Goal: Transaction & Acquisition: Purchase product/service

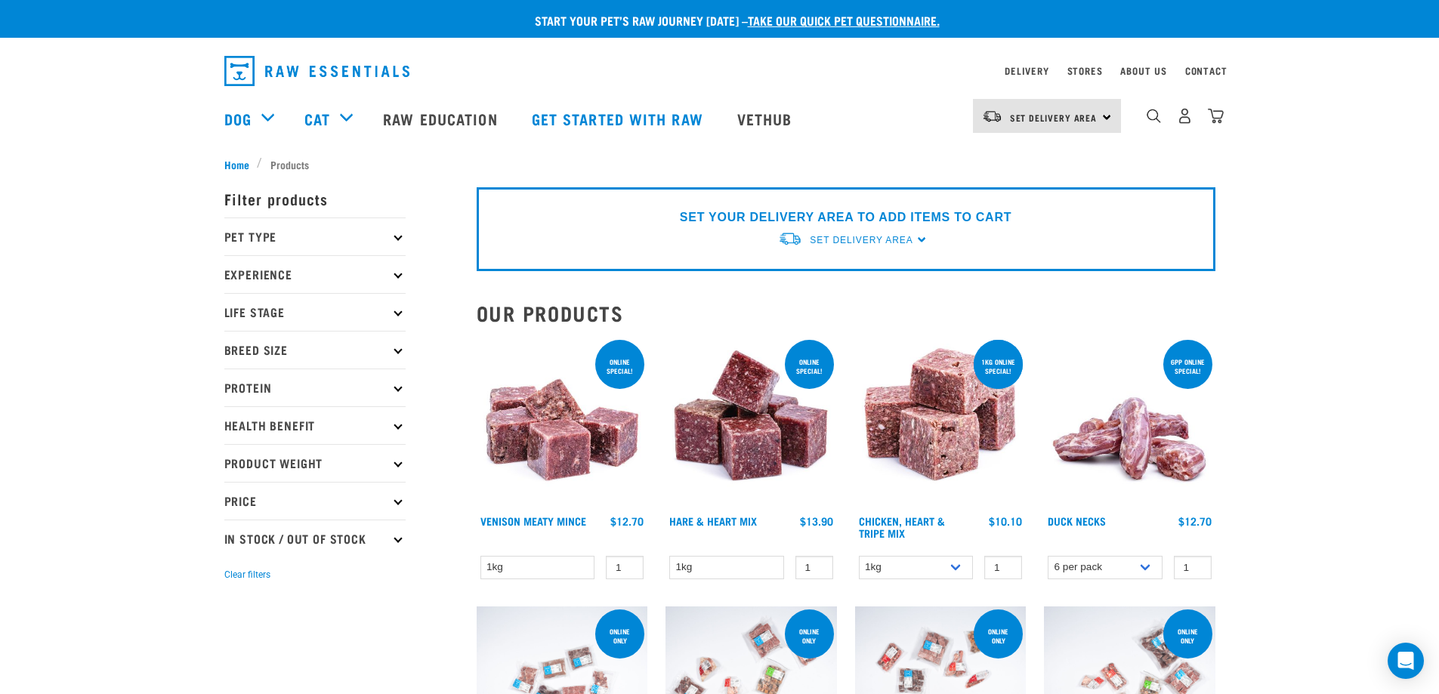
click at [282, 233] on p "Pet Type" at bounding box center [314, 237] width 181 height 38
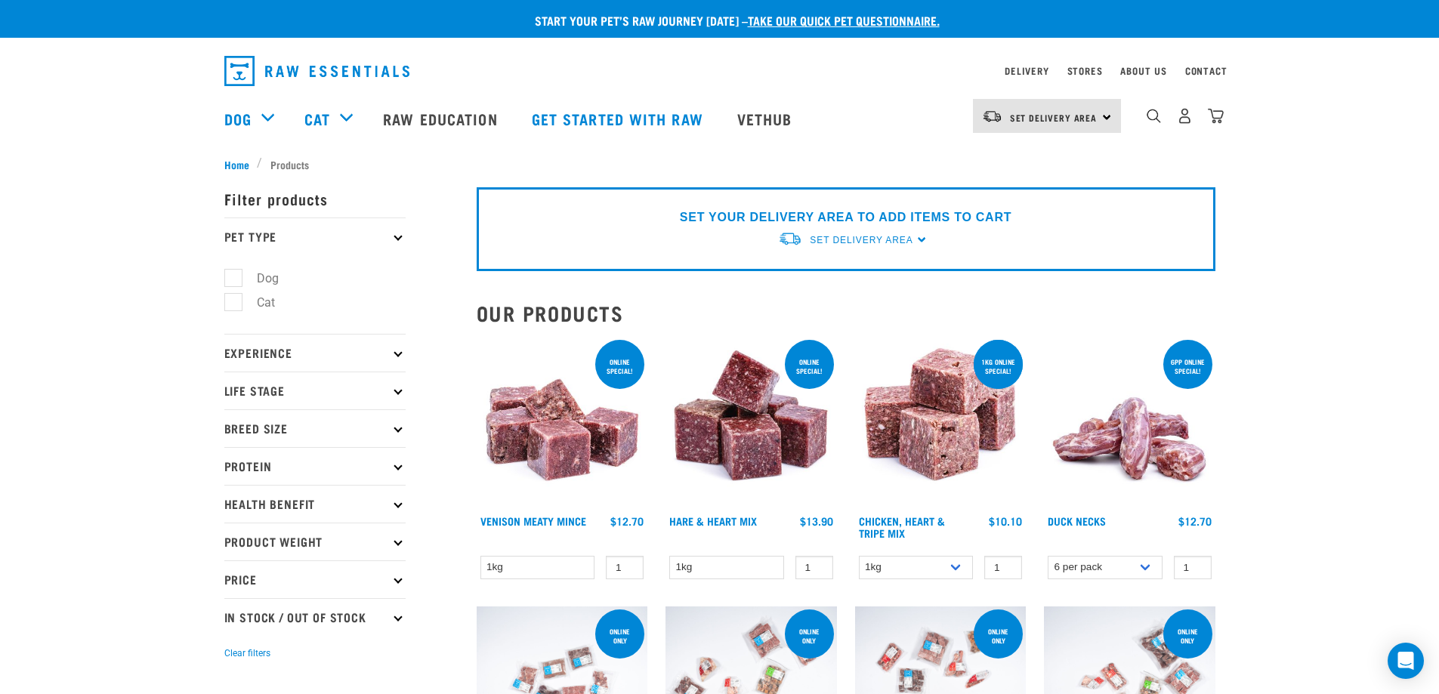
click at [233, 274] on label "Dog" at bounding box center [259, 278] width 52 height 19
click at [230, 274] on input "Dog" at bounding box center [229, 275] width 10 height 10
checkbox input "true"
click at [233, 295] on label "Cat" at bounding box center [257, 302] width 48 height 19
click at [231, 295] on input "Cat" at bounding box center [229, 300] width 10 height 10
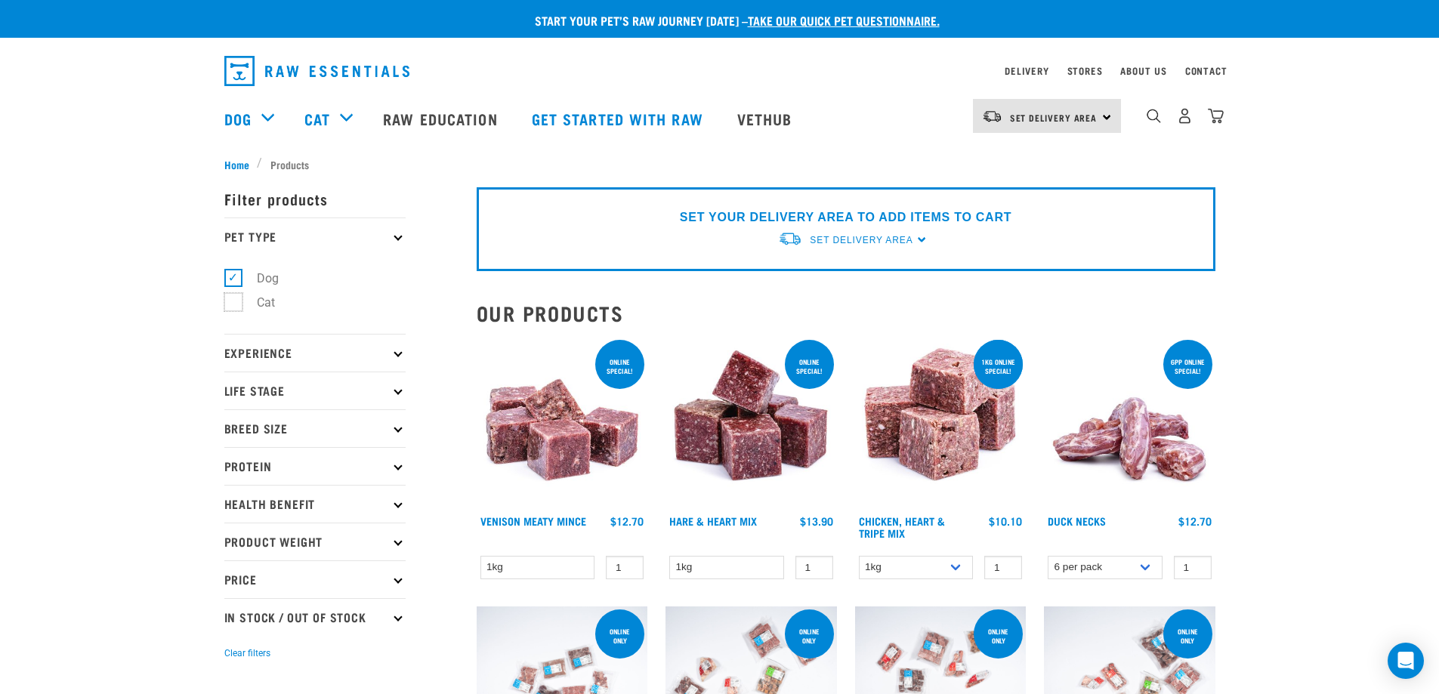
checkbox input "true"
click at [327, 384] on p "Life Stage" at bounding box center [314, 391] width 181 height 38
click at [239, 423] on label "Cat" at bounding box center [257, 431] width 48 height 19
click at [234, 425] on input "Cat" at bounding box center [229, 430] width 10 height 10
checkbox input "true"
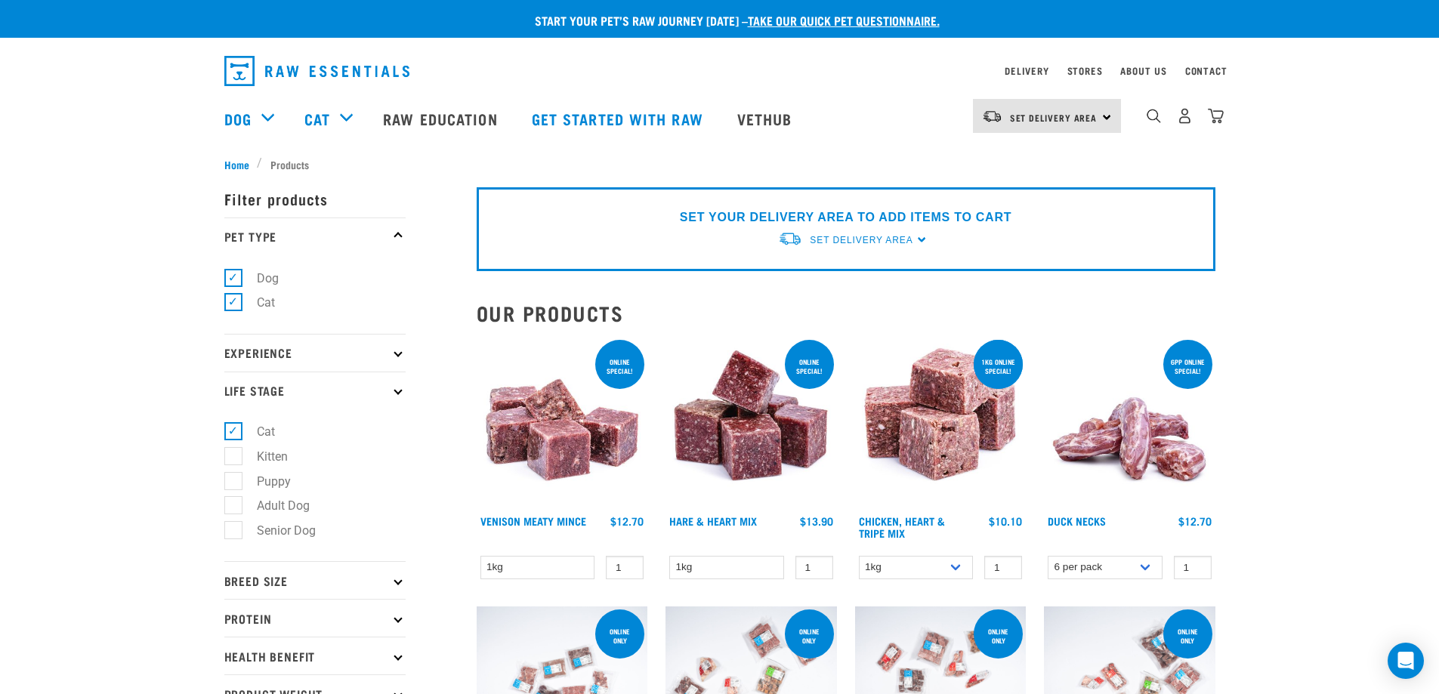
click at [236, 530] on label "Senior Dog" at bounding box center [277, 530] width 89 height 19
click at [234, 530] on input "Senior Dog" at bounding box center [229, 528] width 10 height 10
checkbox input "true"
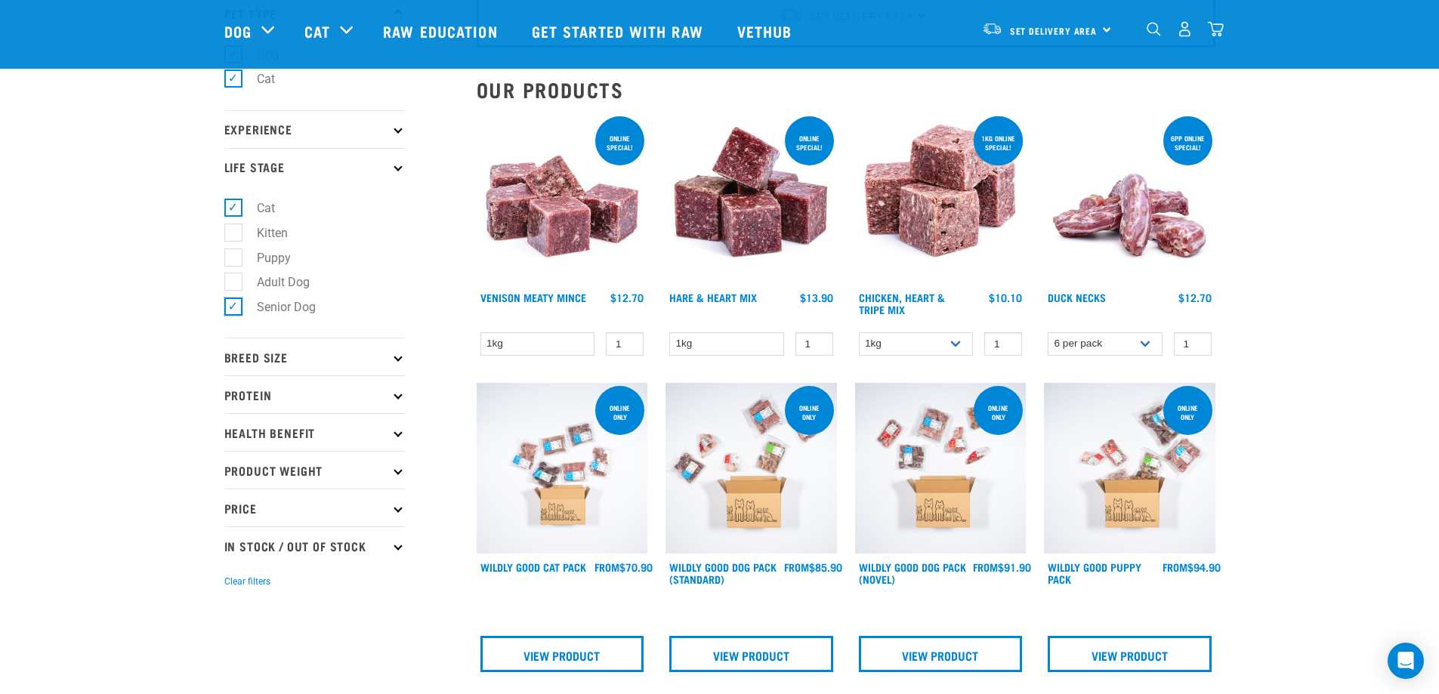
scroll to position [151, 0]
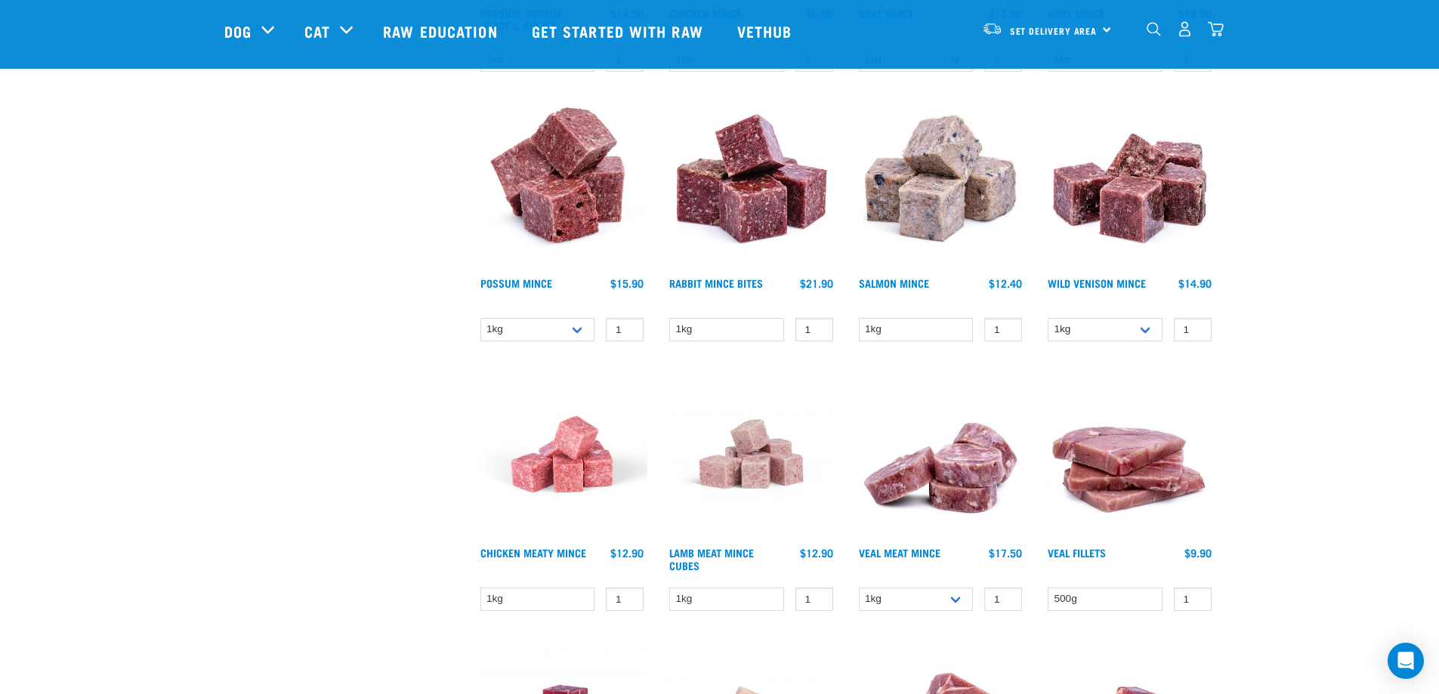
scroll to position [680, 0]
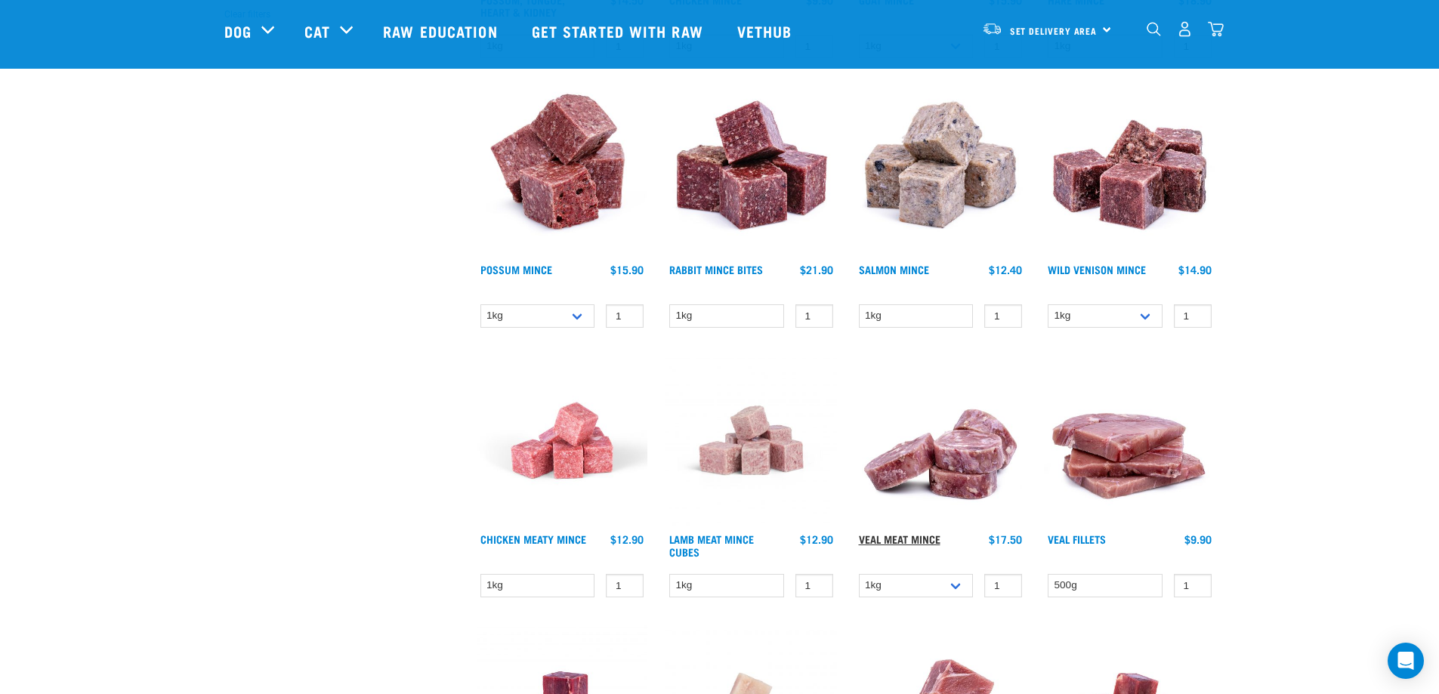
click at [892, 538] on link "Veal Meat Mince" at bounding box center [900, 538] width 82 height 5
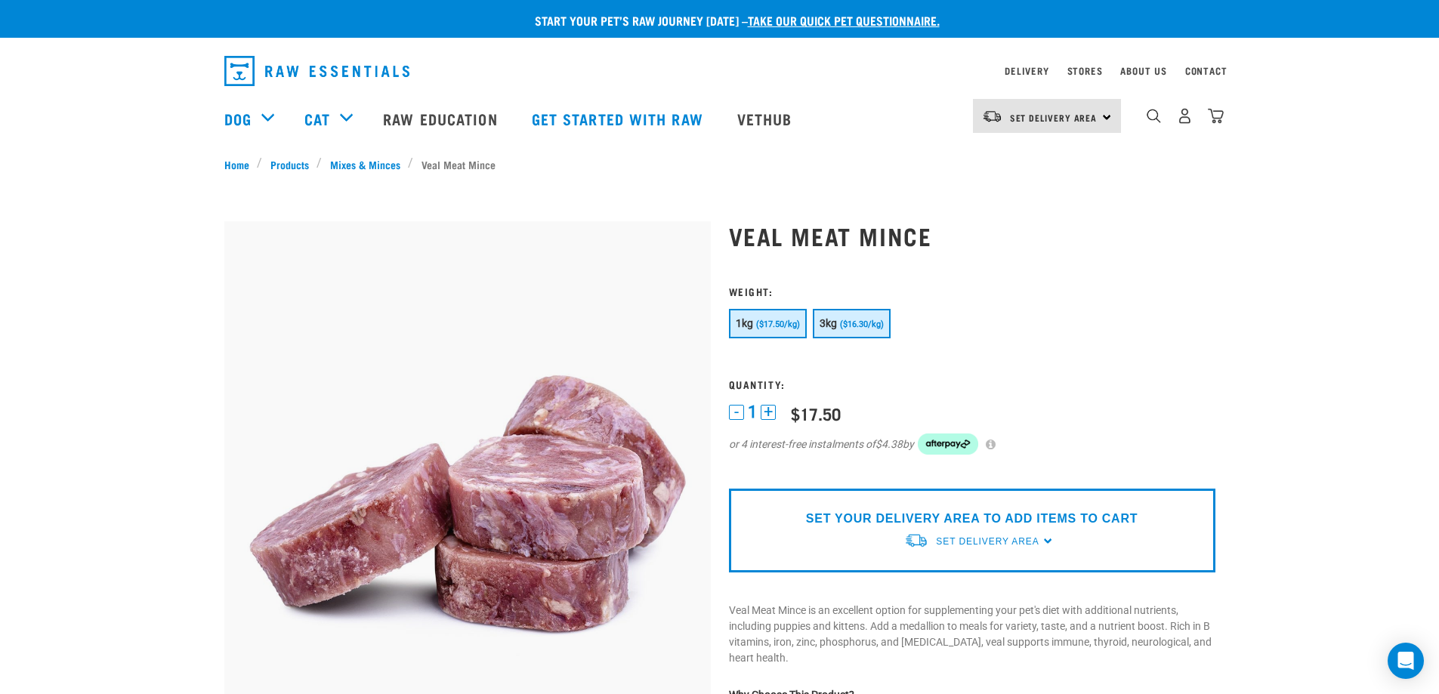
click at [851, 318] on button "3kg ($16.30/kg)" at bounding box center [852, 323] width 78 height 29
click at [769, 319] on button "1kg ($17.50/kg)" at bounding box center [768, 323] width 78 height 29
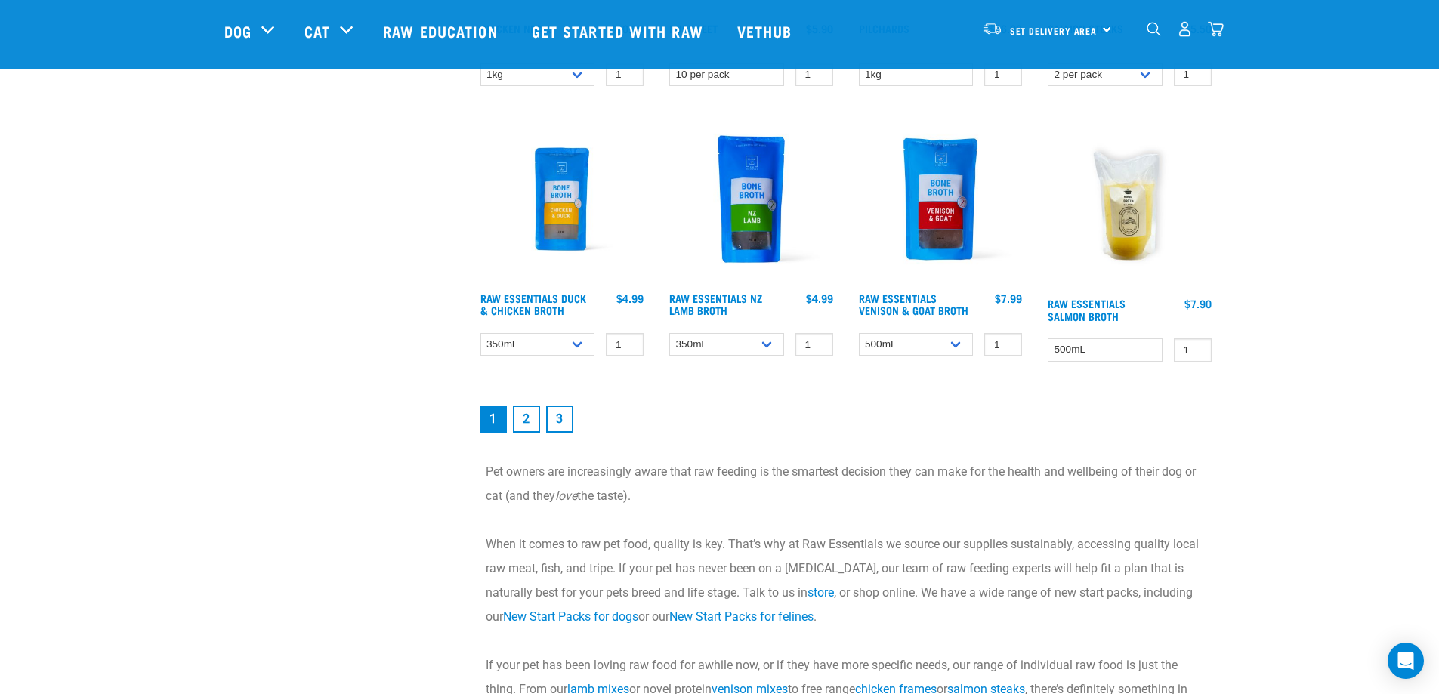
scroll to position [1999, 0]
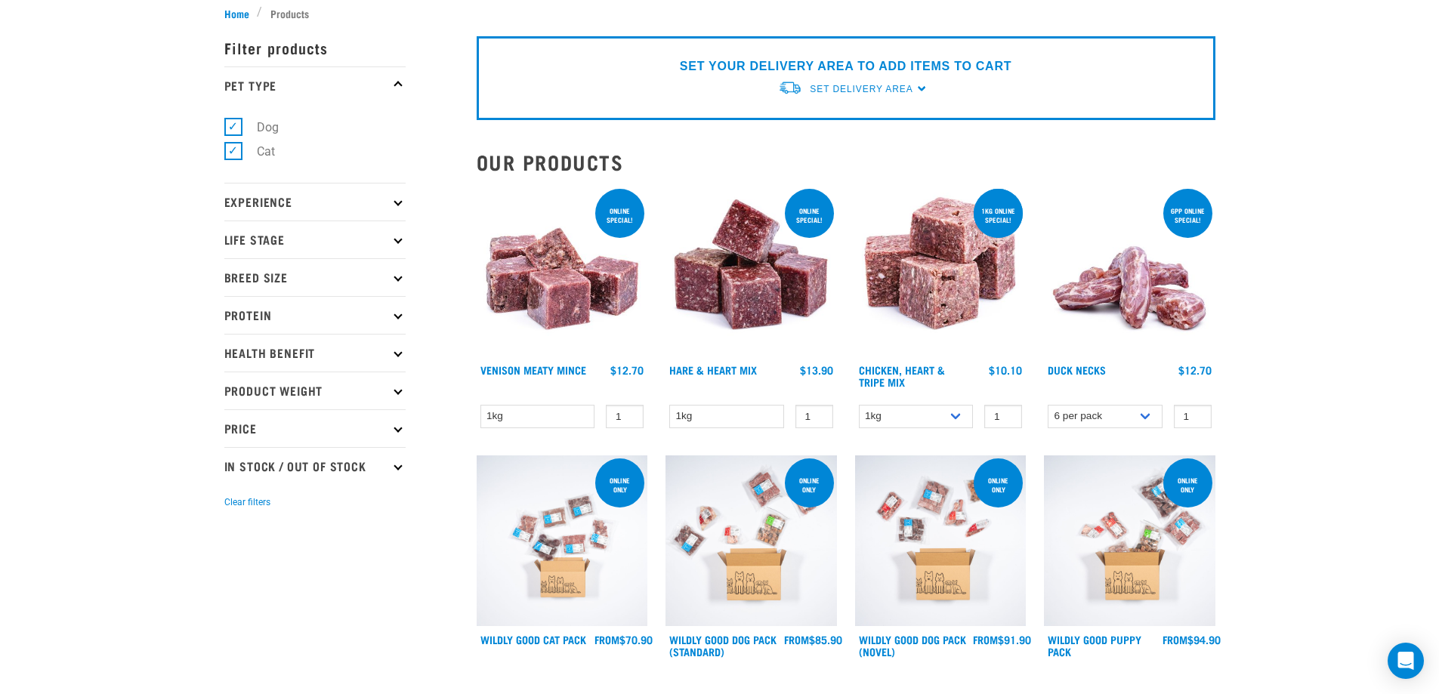
click at [235, 147] on label "Cat" at bounding box center [257, 151] width 48 height 19
click at [234, 147] on input "Cat" at bounding box center [229, 149] width 10 height 10
checkbox input "false"
click at [234, 119] on label "Dog" at bounding box center [259, 127] width 52 height 19
click at [234, 119] on input "Dog" at bounding box center [229, 124] width 10 height 10
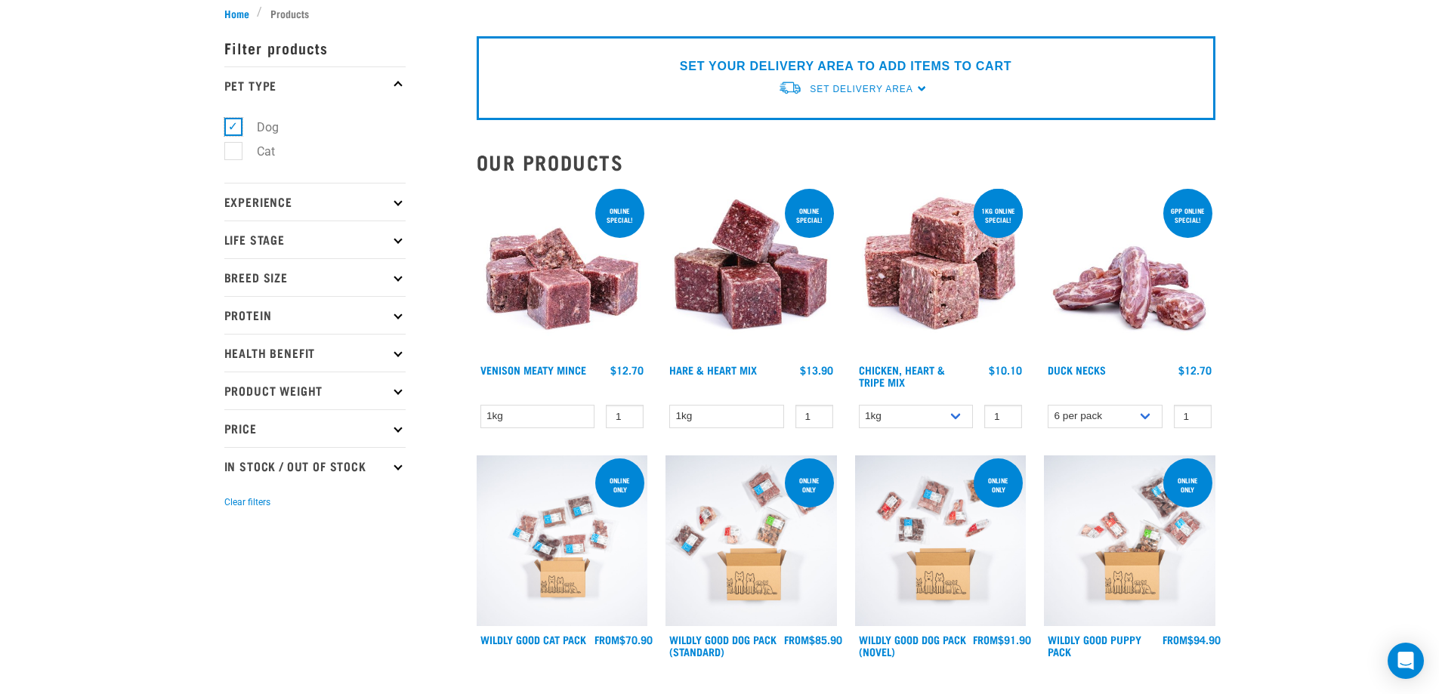
checkbox input "false"
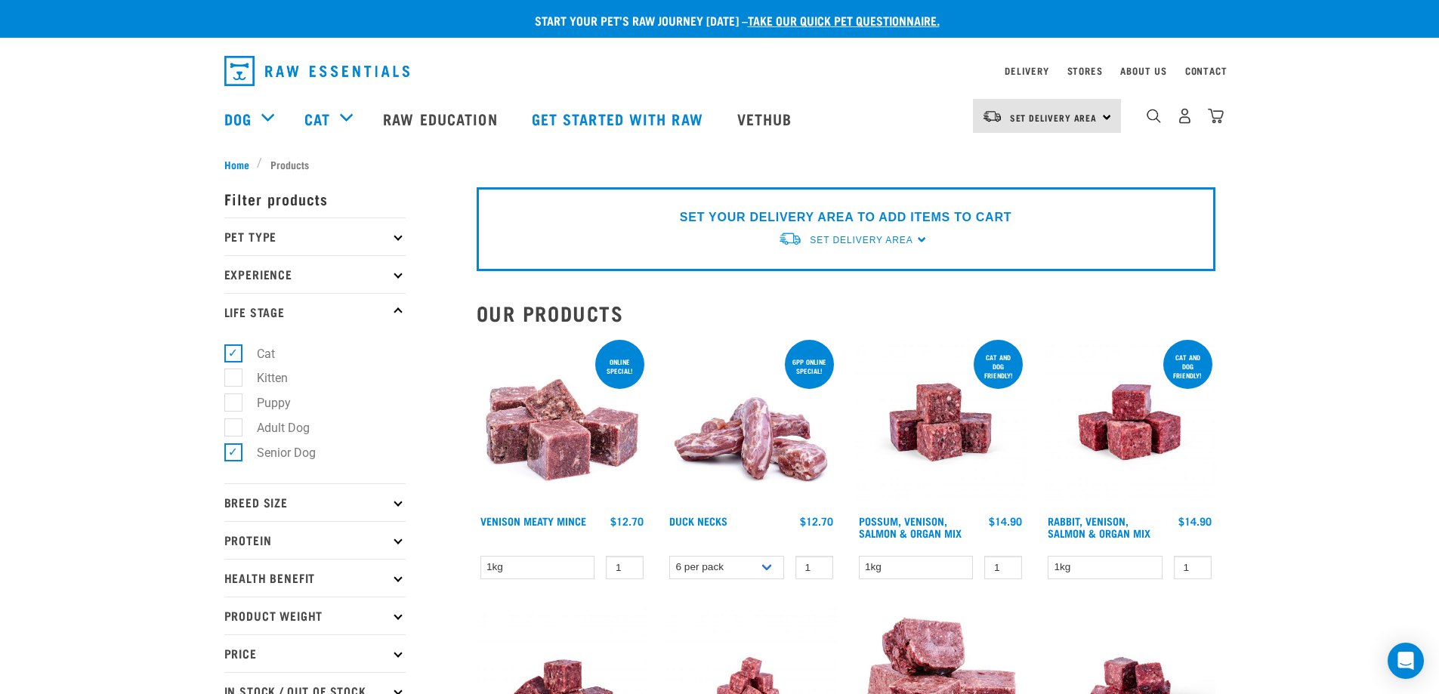
click at [233, 347] on label "Cat" at bounding box center [257, 353] width 48 height 19
click at [229, 347] on input "Cat" at bounding box center [229, 351] width 10 height 10
checkbox input "false"
click at [234, 452] on label "Senior Dog" at bounding box center [277, 452] width 89 height 19
click at [234, 452] on input "Senior Dog" at bounding box center [229, 450] width 10 height 10
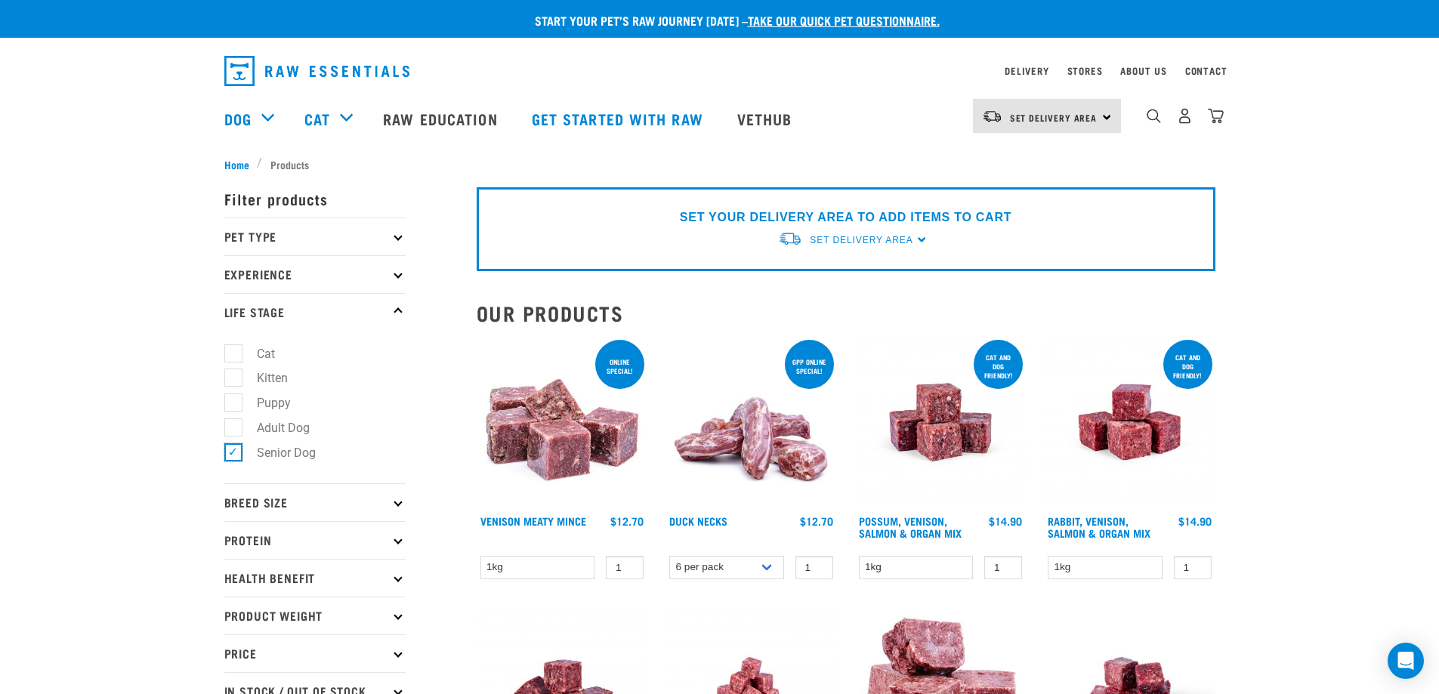
checkbox input "false"
click at [313, 230] on p "Pet Type" at bounding box center [314, 237] width 181 height 38
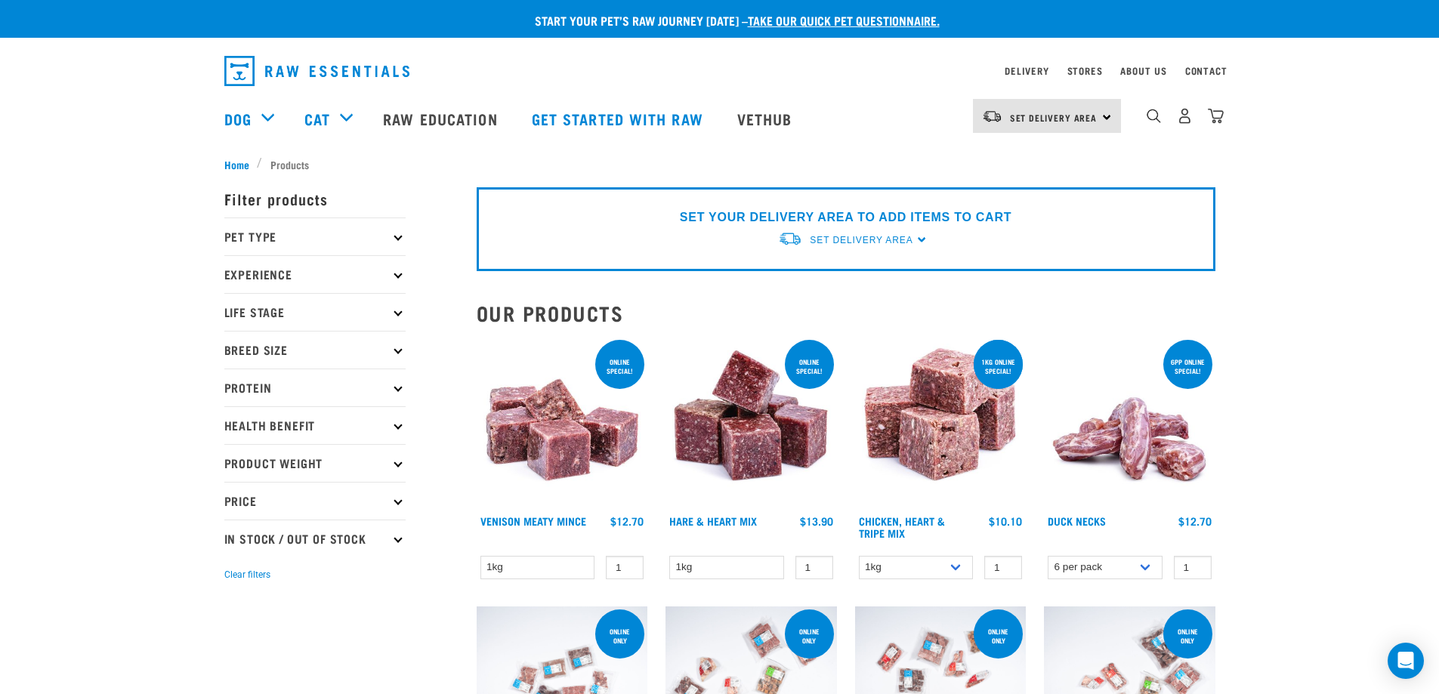
click at [314, 382] on p "Protein" at bounding box center [314, 388] width 181 height 38
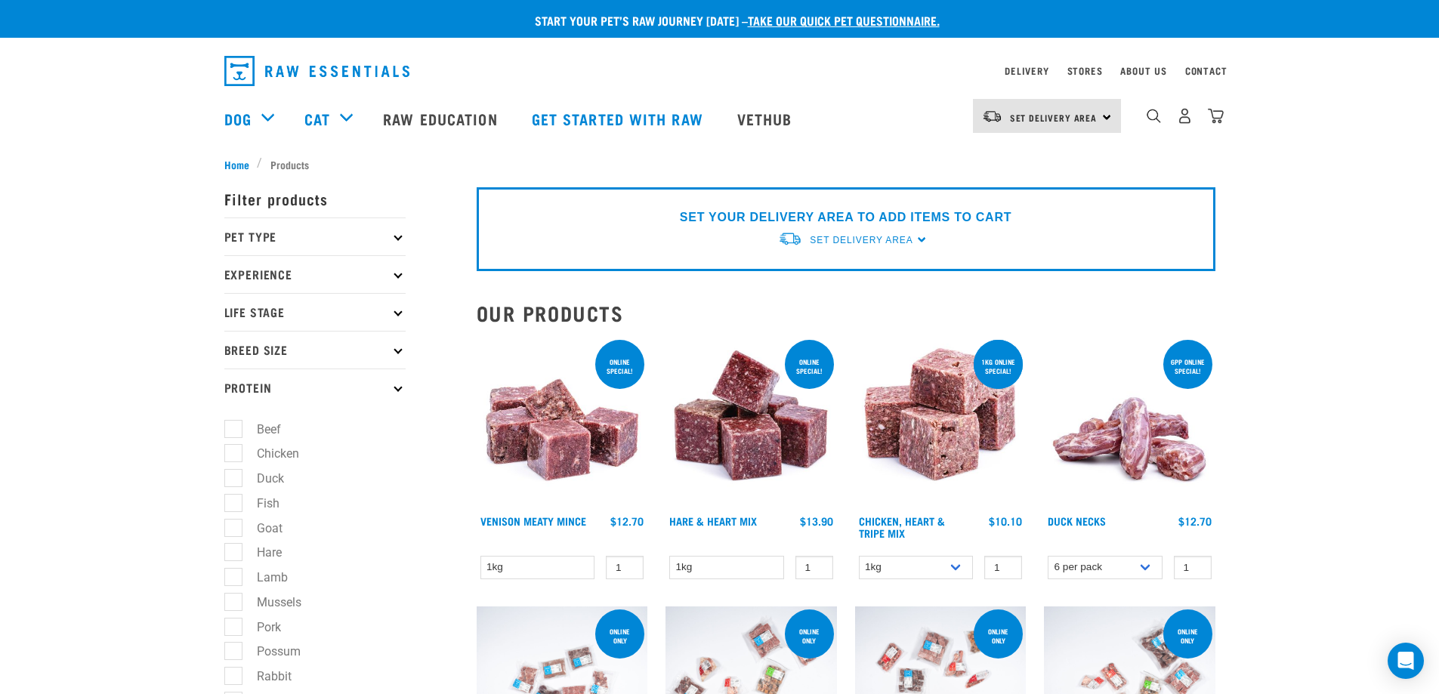
click at [1106, 116] on div "Set Delivery Area North Island South Island" at bounding box center [1047, 116] width 148 height 34
click at [1028, 159] on link "[GEOGRAPHIC_DATA]" at bounding box center [1045, 158] width 145 height 33
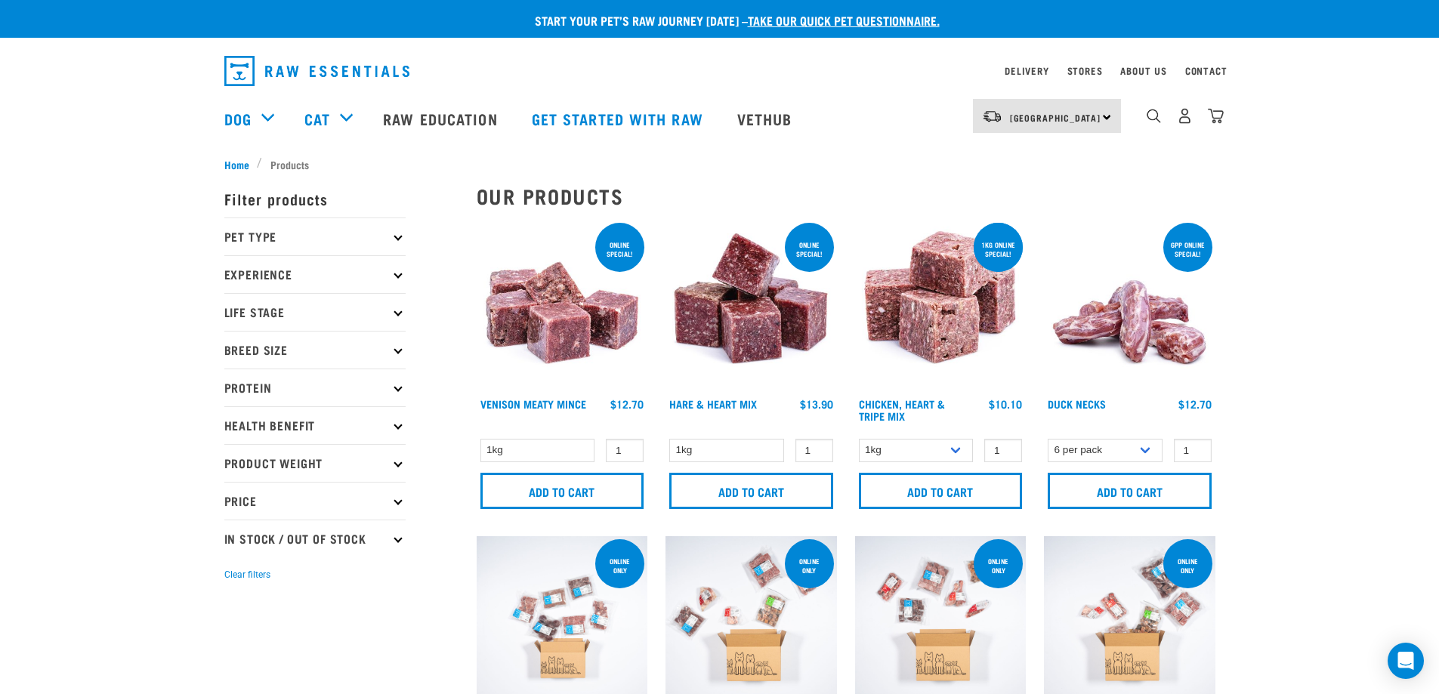
click at [1109, 116] on div "[GEOGRAPHIC_DATA] [GEOGRAPHIC_DATA]" at bounding box center [1047, 116] width 148 height 34
click at [1027, 154] on link "[GEOGRAPHIC_DATA]" at bounding box center [1045, 158] width 145 height 33
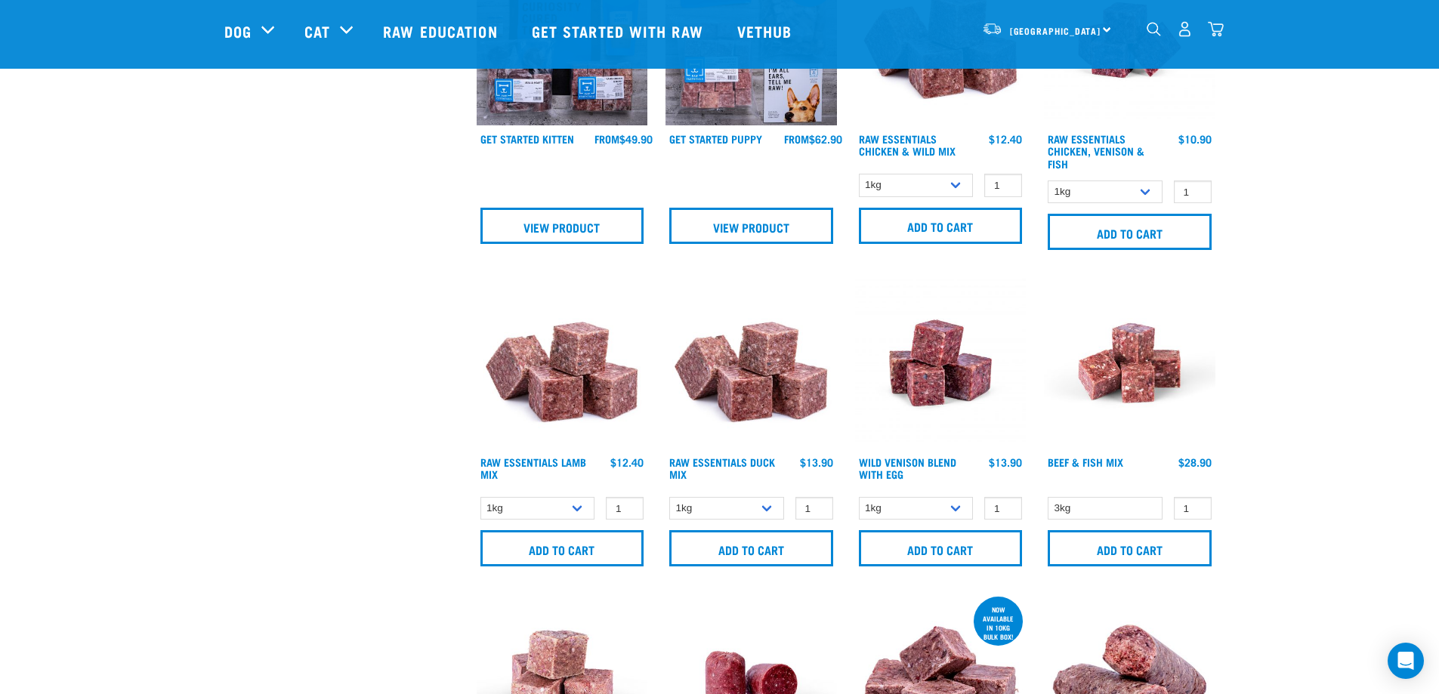
scroll to position [1133, 0]
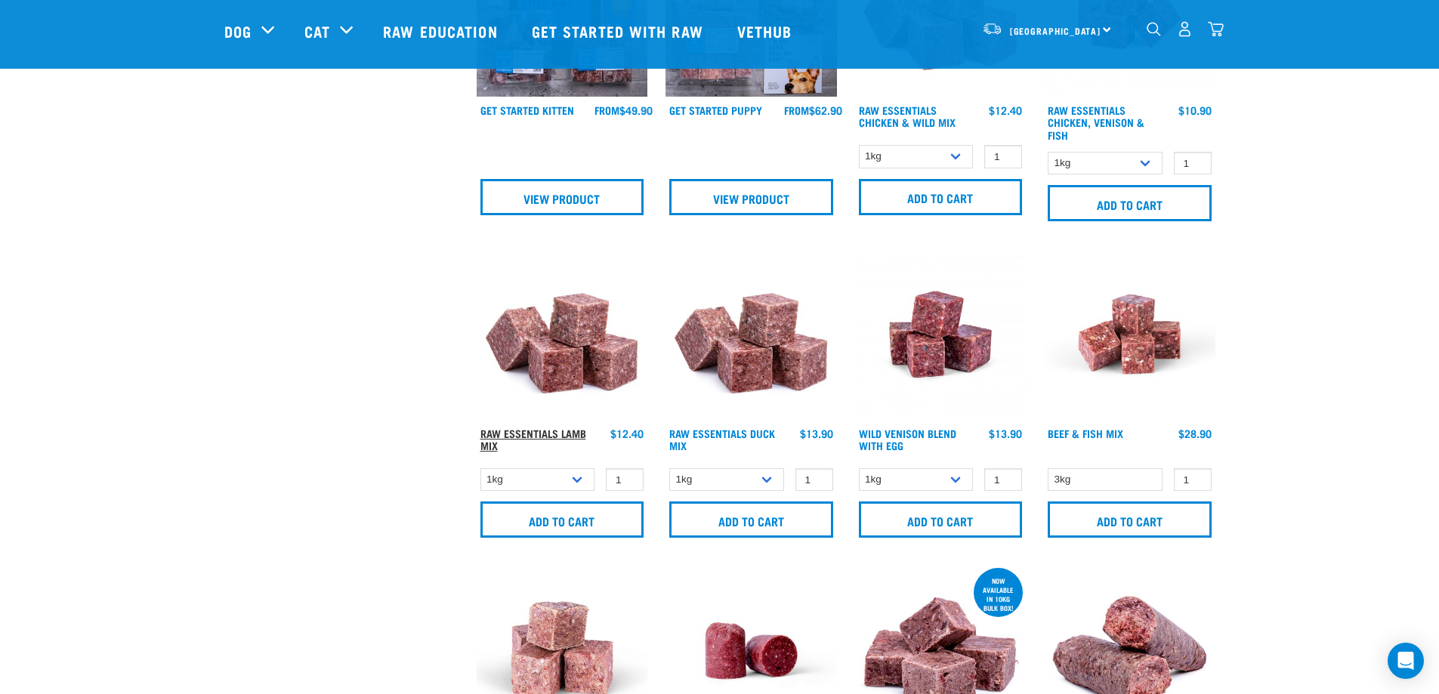
click at [558, 431] on link "Raw Essentials Lamb Mix" at bounding box center [533, 439] width 106 height 17
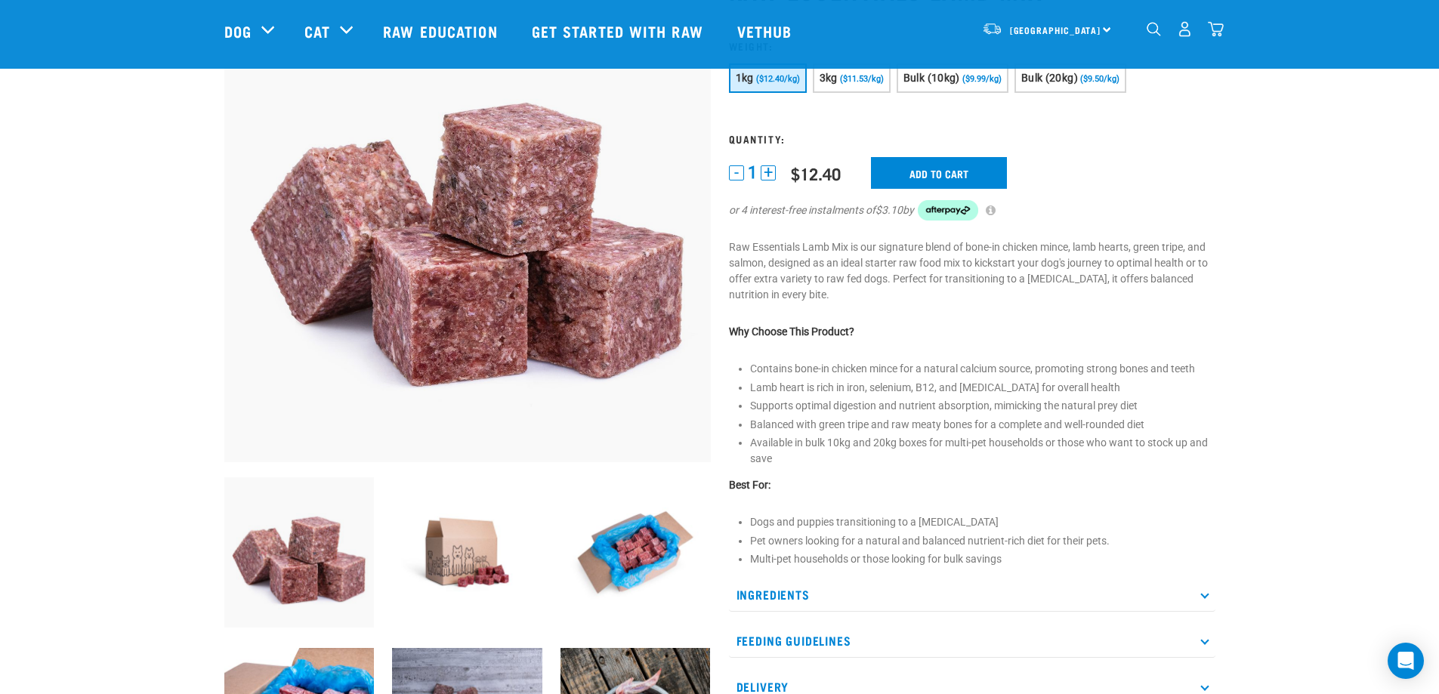
scroll to position [151, 0]
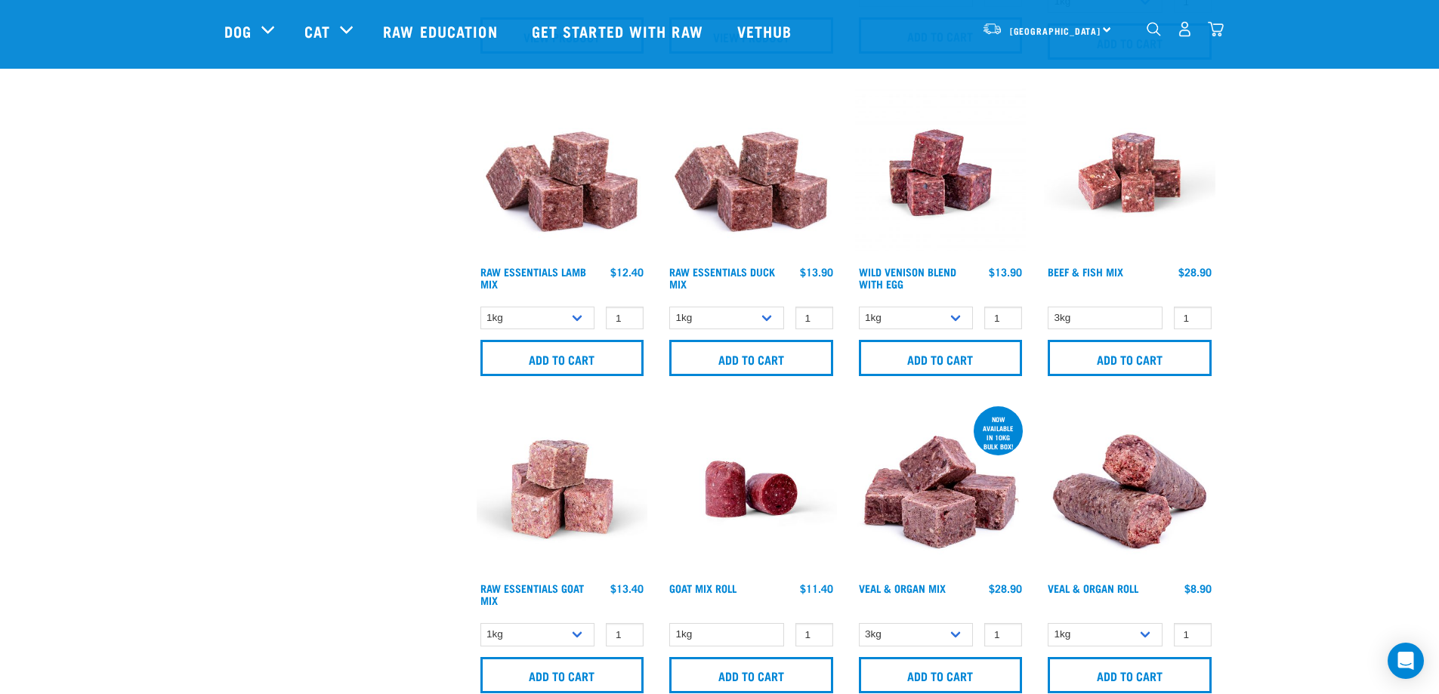
scroll to position [1320, 0]
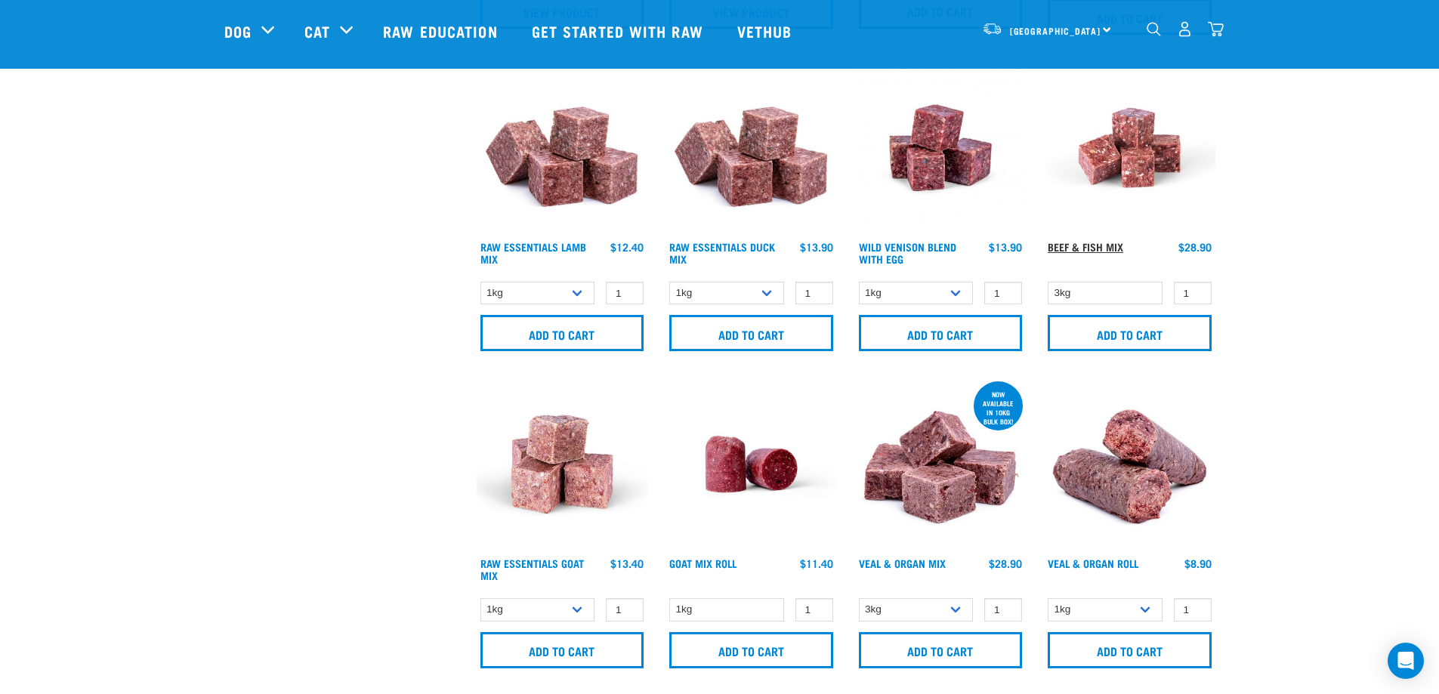
click at [1067, 244] on link "Beef & Fish Mix" at bounding box center [1086, 246] width 76 height 5
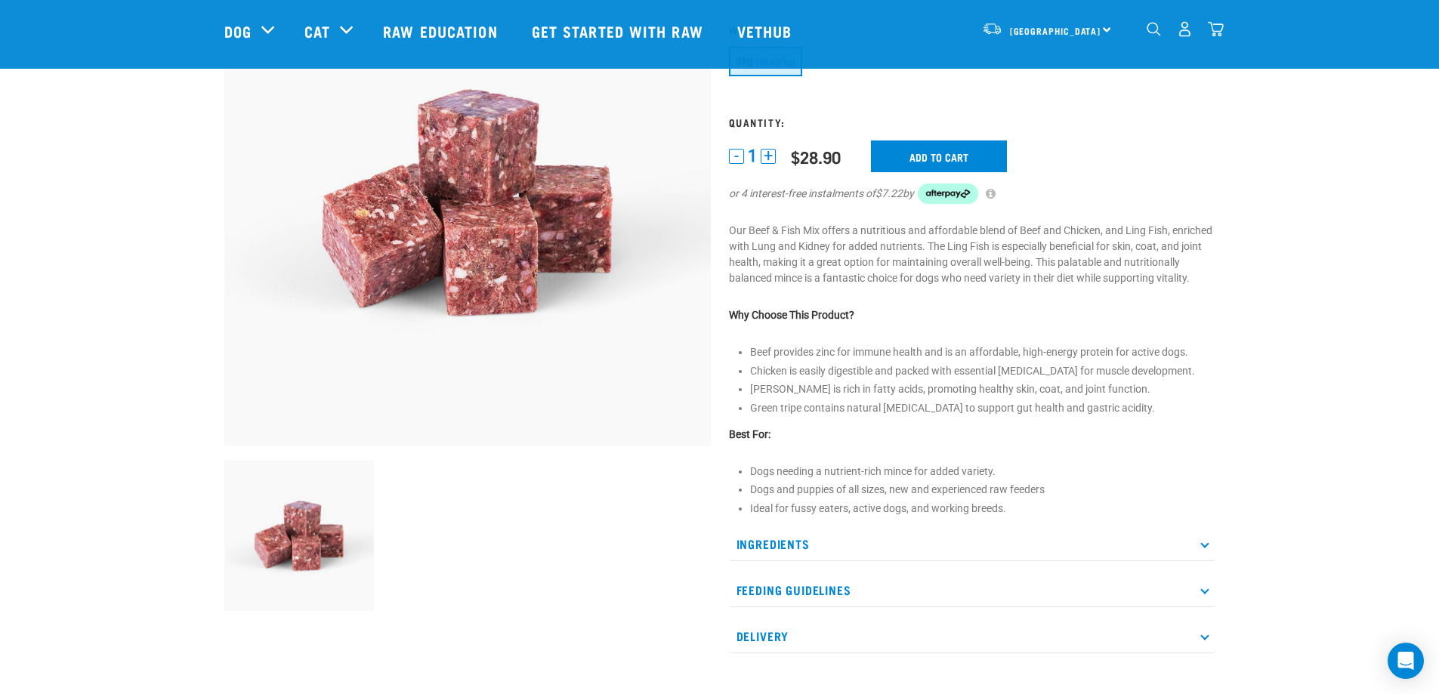
scroll to position [76, 0]
